Goal: Task Accomplishment & Management: Manage account settings

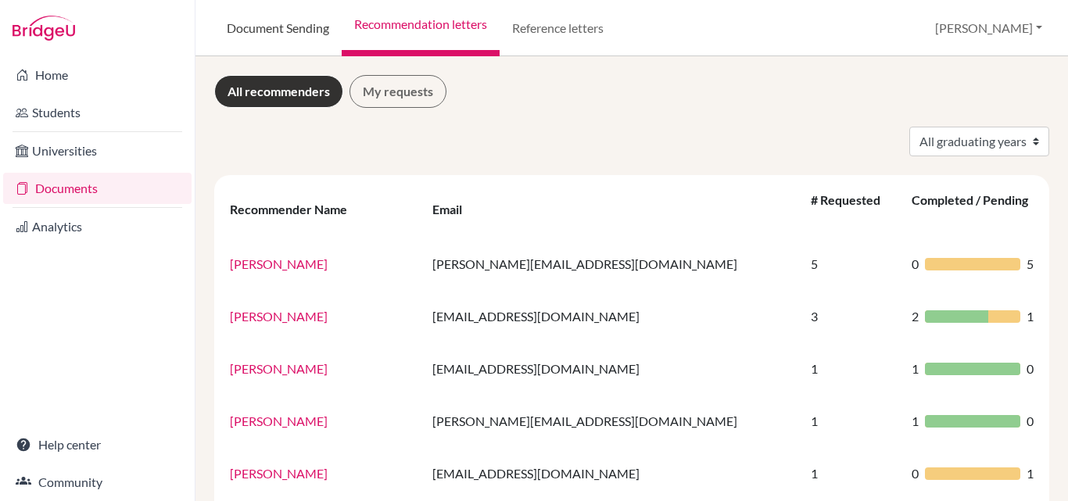
click at [266, 38] on link "Document Sending" at bounding box center [277, 28] width 127 height 56
click at [278, 28] on link "Document Sending" at bounding box center [277, 28] width 127 height 56
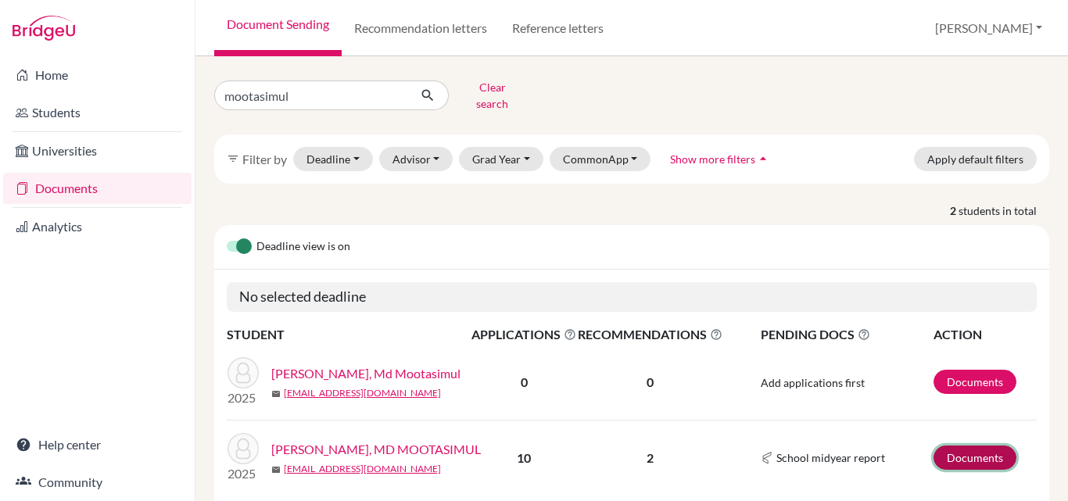
click at [977, 446] on link "Documents" at bounding box center [975, 458] width 83 height 24
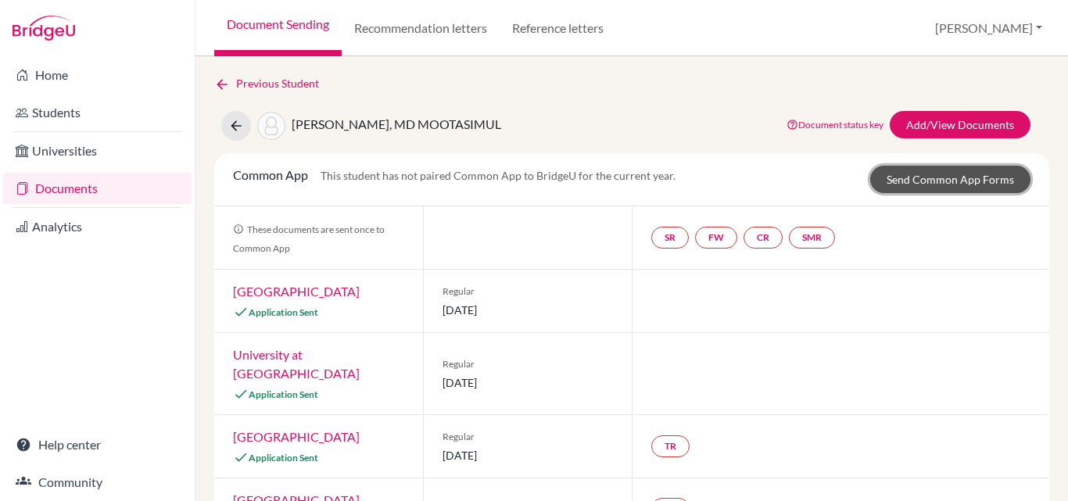
click at [958, 175] on link "Send Common App Forms" at bounding box center [951, 179] width 160 height 27
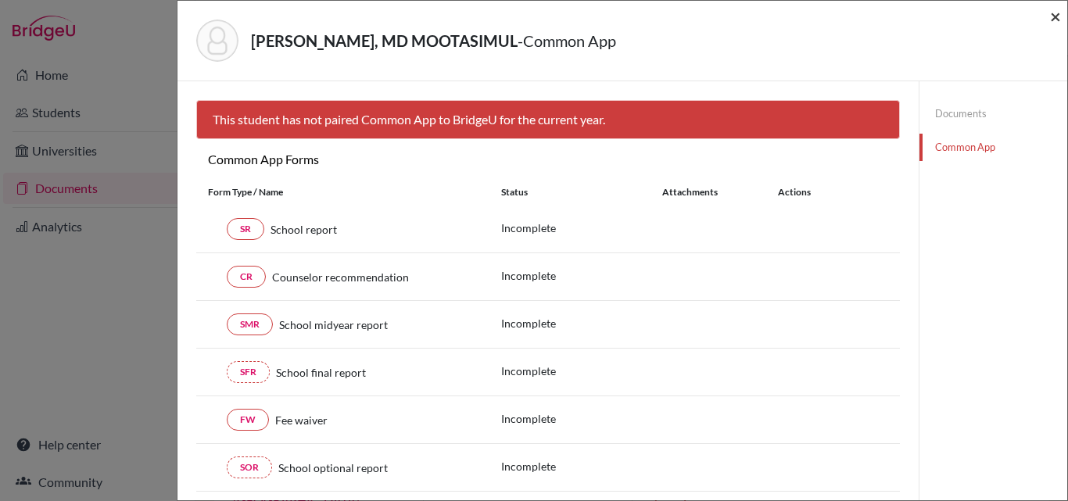
click at [1053, 20] on span "×" at bounding box center [1055, 16] width 11 height 23
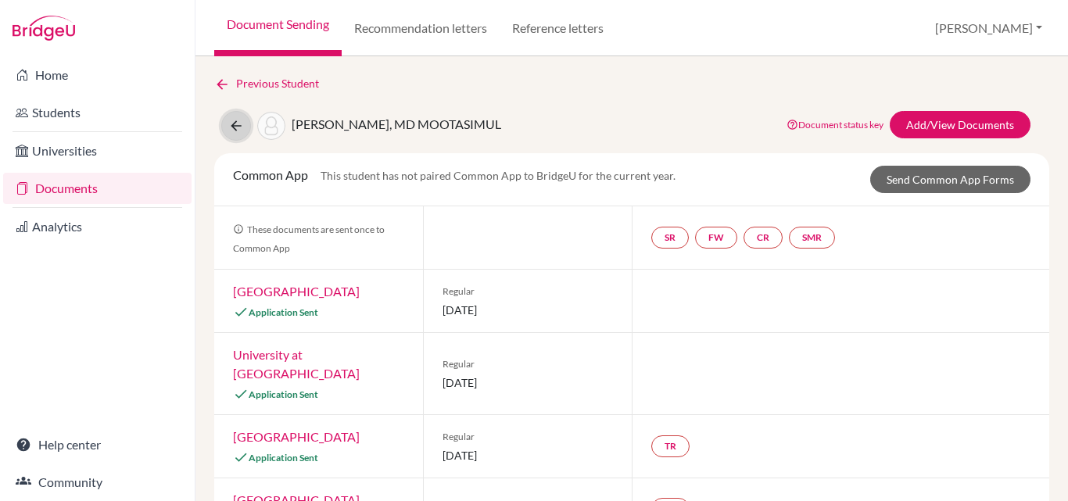
click at [232, 124] on icon at bounding box center [236, 126] width 16 height 16
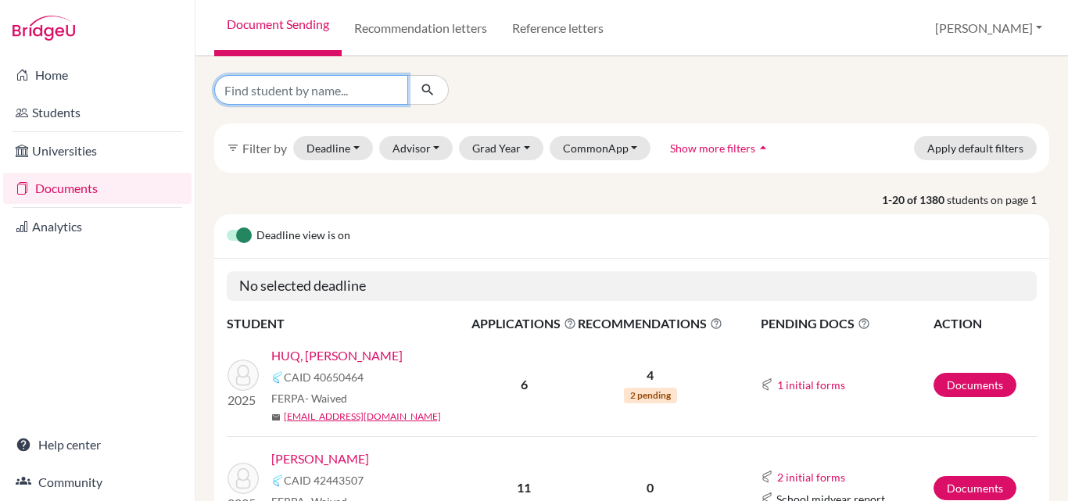
click at [349, 94] on input "Find student by name..." at bounding box center [311, 90] width 194 height 30
type input "adib"
click button "submit" at bounding box center [427, 90] width 41 height 30
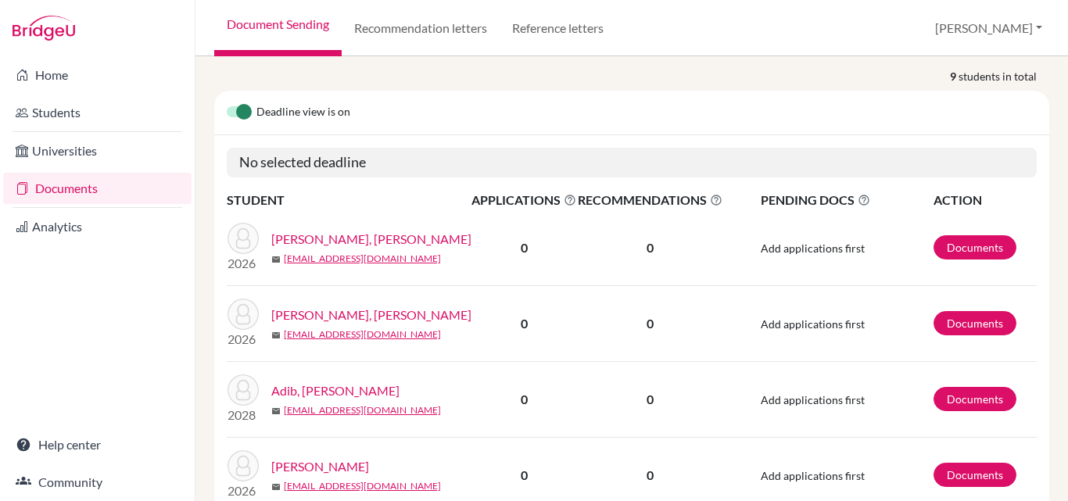
scroll to position [156, 0]
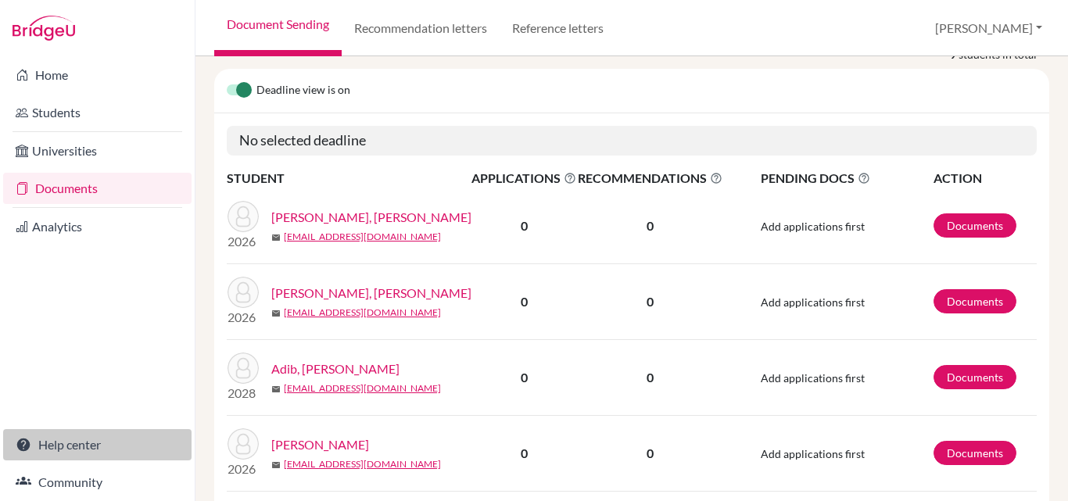
click at [103, 440] on link "Help center" at bounding box center [97, 444] width 188 height 31
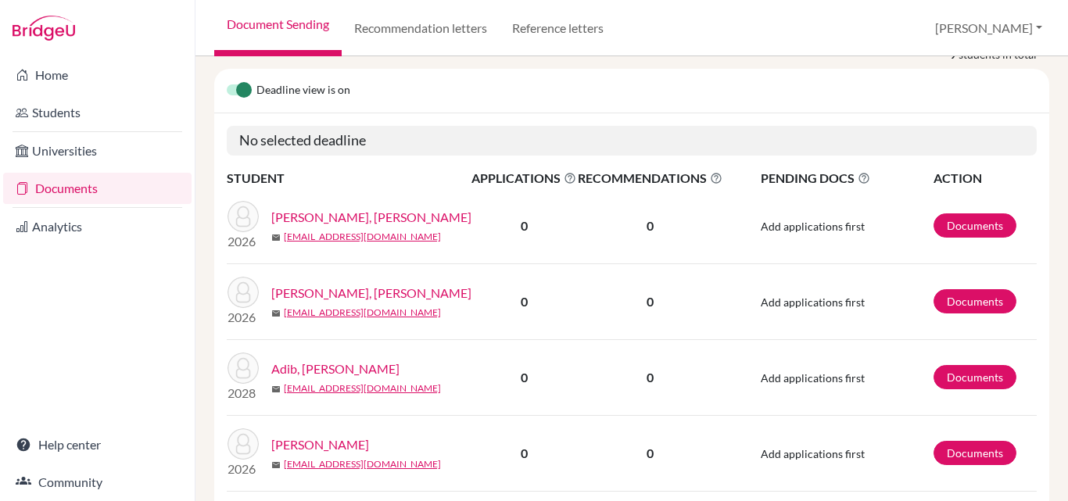
scroll to position [0, 0]
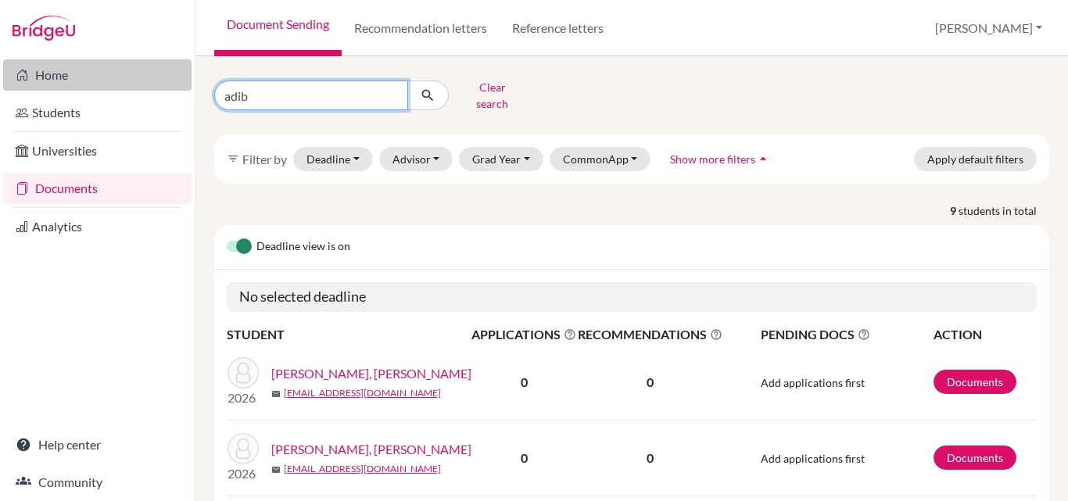
drag, startPoint x: 325, startPoint y: 92, endPoint x: 146, endPoint y: 82, distance: 178.6
click at [146, 82] on div "Home Students Universities Documents Analytics Help center Community Document S…" at bounding box center [534, 250] width 1068 height 501
type input "zannatin"
click button "submit" at bounding box center [427, 96] width 41 height 30
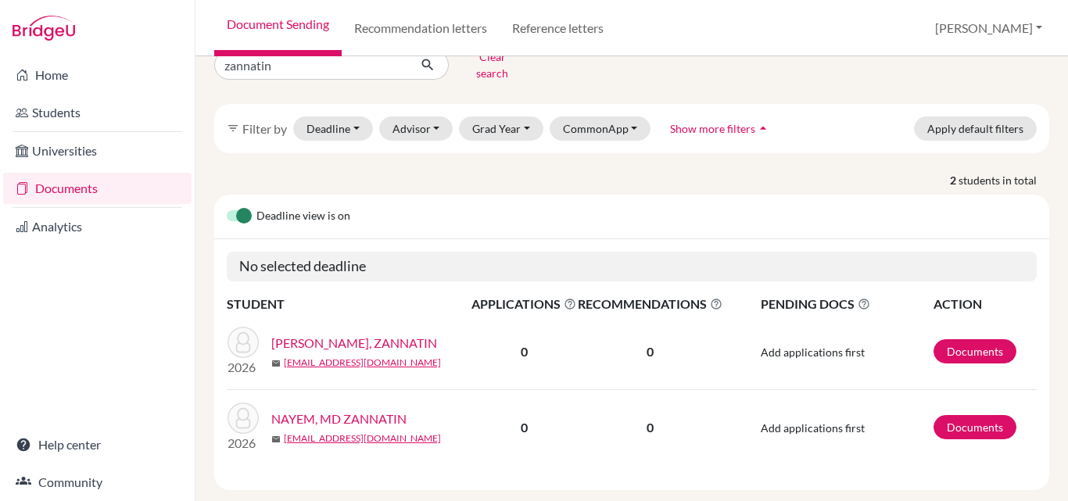
scroll to position [46, 0]
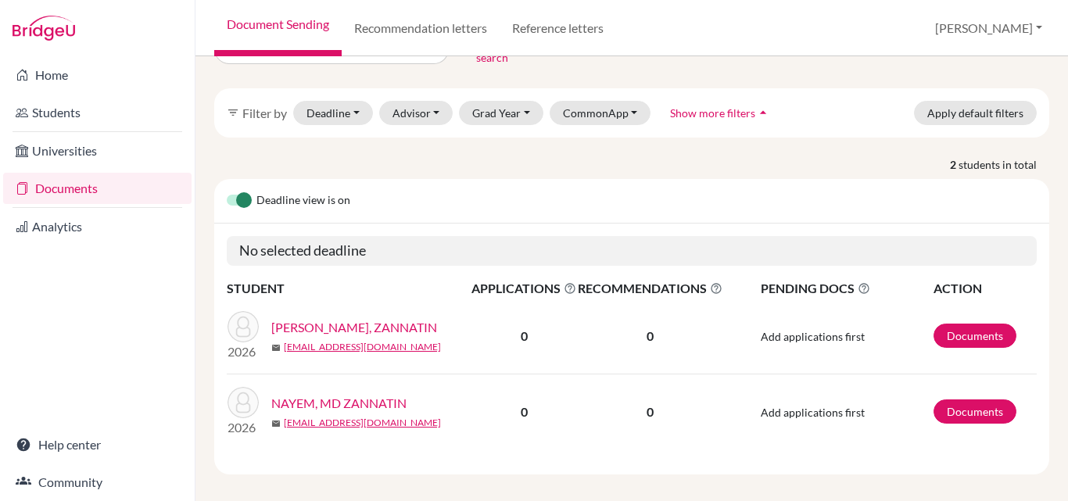
click at [342, 394] on link "NAYEM, MD ZANNATIN" at bounding box center [338, 403] width 135 height 19
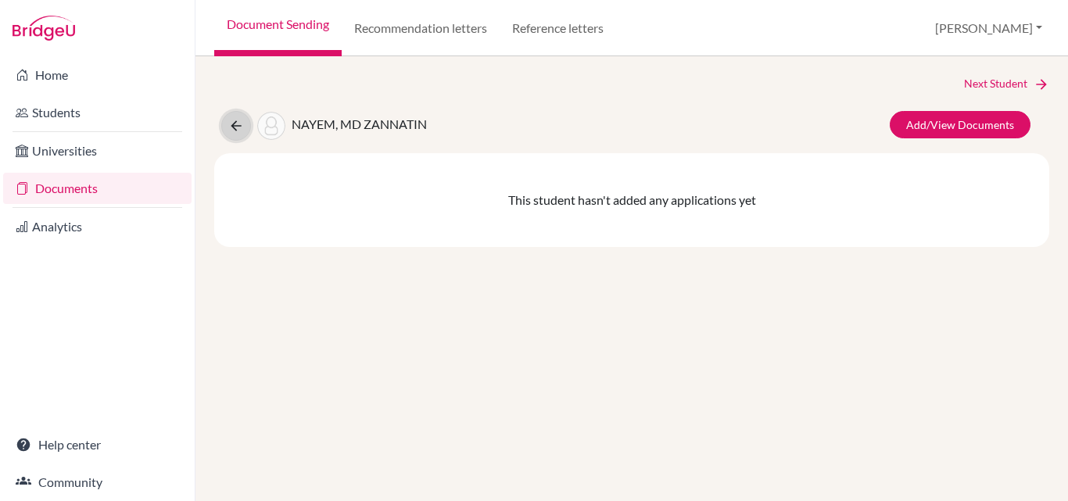
click at [229, 124] on icon at bounding box center [236, 126] width 16 height 16
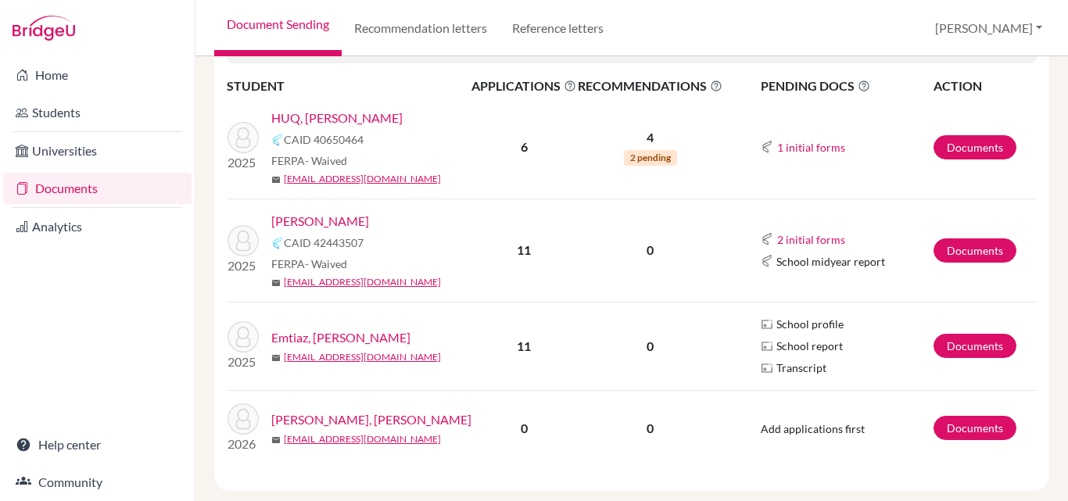
scroll to position [156, 0]
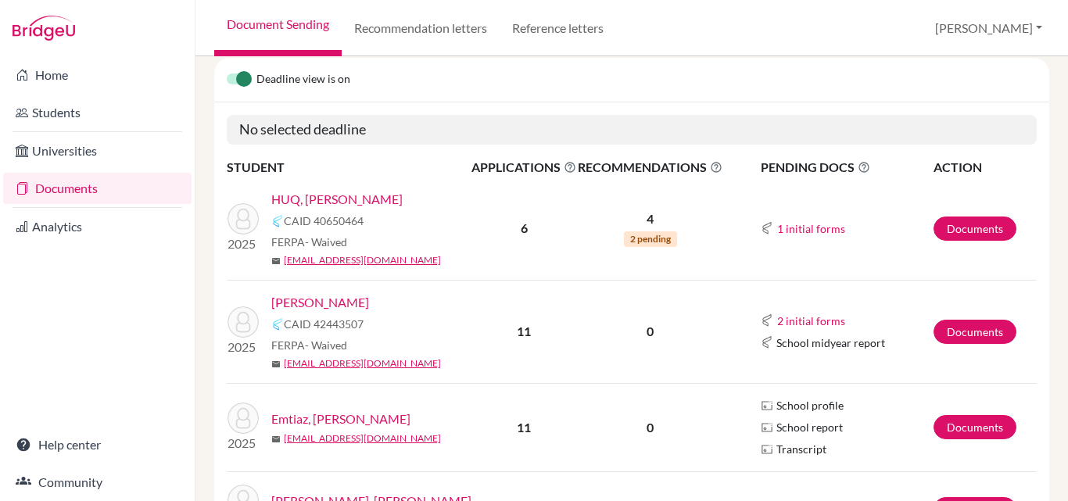
click at [372, 203] on link "HUQ, [PERSON_NAME]" at bounding box center [336, 199] width 131 height 19
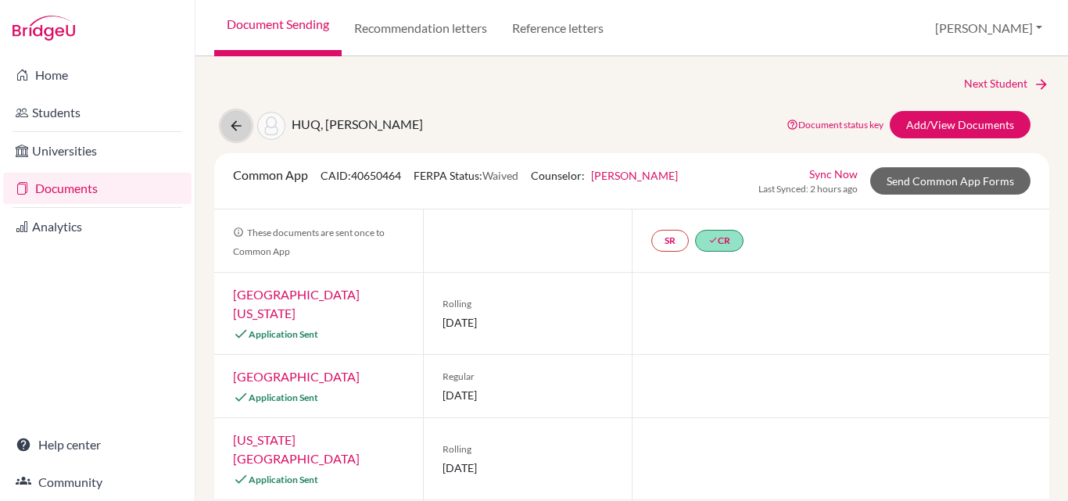
click at [239, 126] on icon at bounding box center [236, 126] width 16 height 16
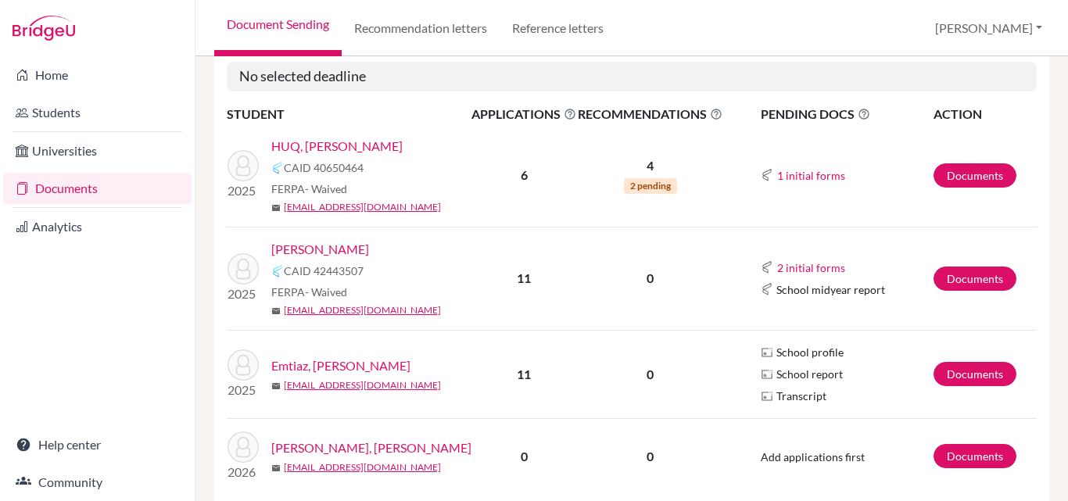
scroll to position [188, 0]
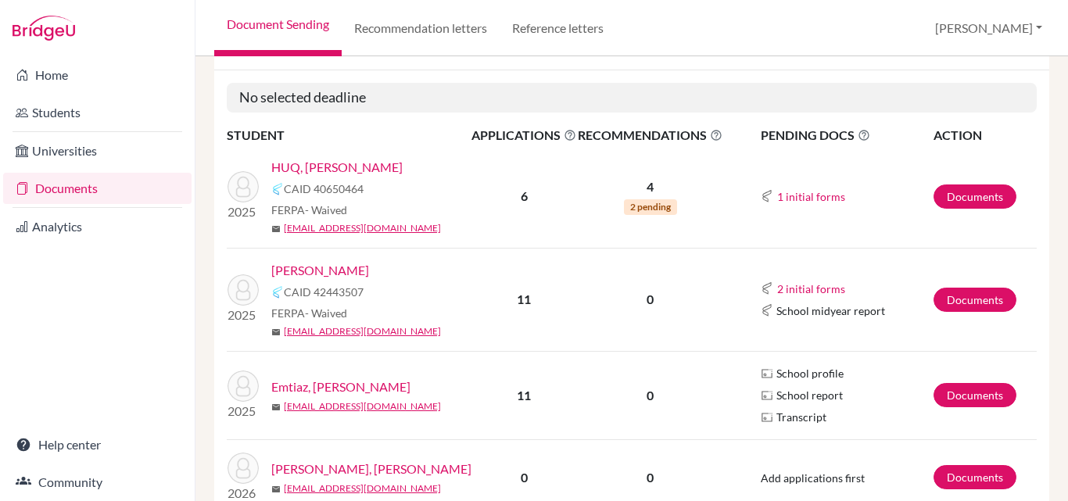
click at [369, 280] on link "[PERSON_NAME]" at bounding box center [320, 270] width 98 height 19
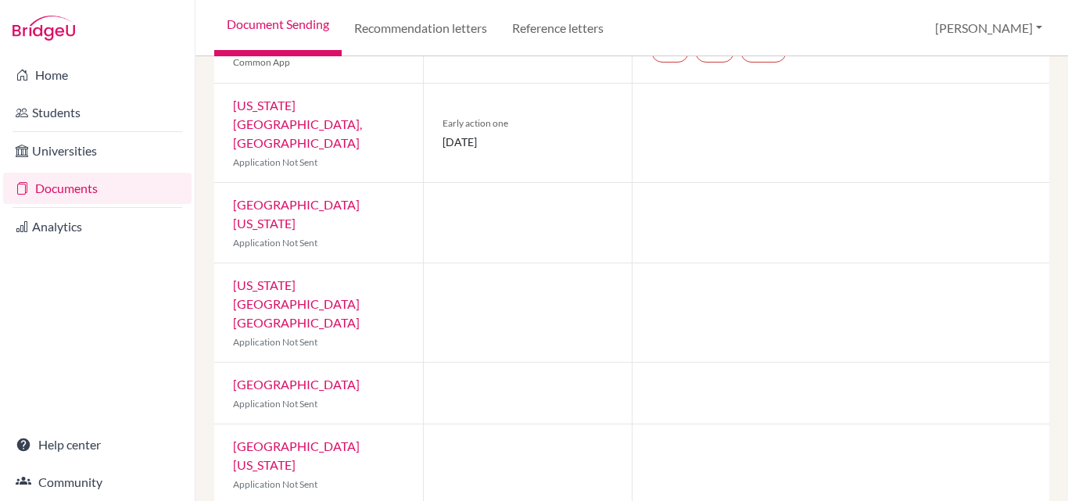
scroll to position [172, 0]
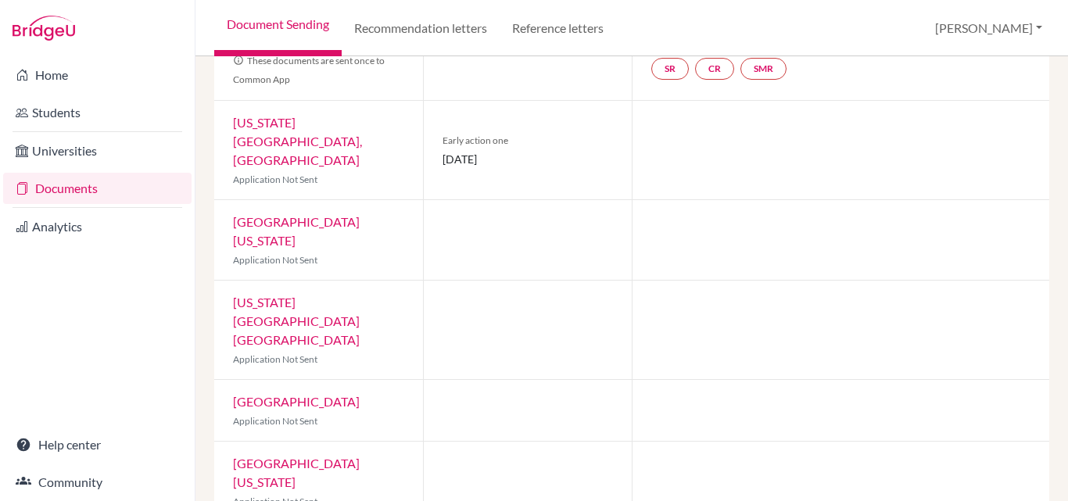
click at [646, 308] on div at bounding box center [841, 330] width 418 height 99
